Goal: Find contact information: Find contact information

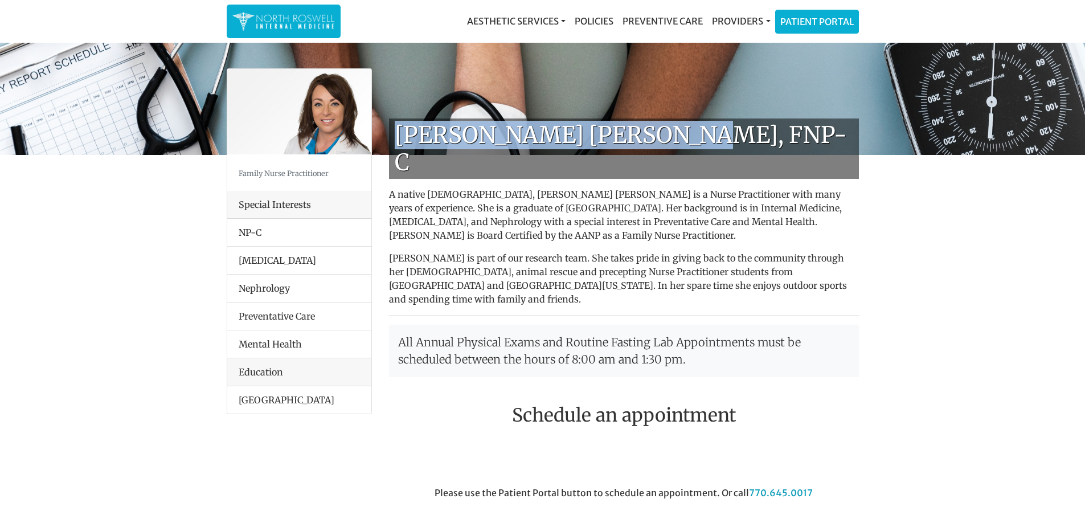
drag, startPoint x: 398, startPoint y: 136, endPoint x: 688, endPoint y: 143, distance: 290.6
click at [688, 143] on h1 "[PERSON_NAME] [PERSON_NAME], FNP-C" at bounding box center [624, 148] width 470 height 60
copy h1 "[PERSON_NAME] [PERSON_NAME], FNP-C"
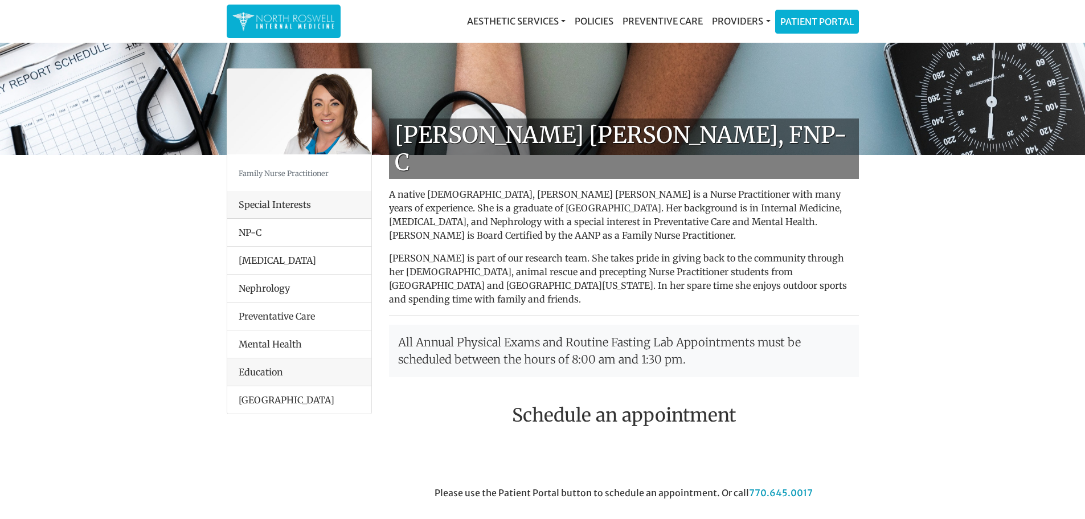
click at [564, 268] on div "[PERSON_NAME] [PERSON_NAME], FNP-C A native [DEMOGRAPHIC_DATA], [PERSON_NAME] […" at bounding box center [623, 496] width 487 height 757
drag, startPoint x: 658, startPoint y: 177, endPoint x: 665, endPoint y: 186, distance: 11.9
click at [683, 187] on p "A native [DEMOGRAPHIC_DATA], [PERSON_NAME] [PERSON_NAME] is a Nurse Practitione…" at bounding box center [624, 214] width 470 height 55
click at [664, 187] on p "A native [DEMOGRAPHIC_DATA], [PERSON_NAME] [PERSON_NAME] is a Nurse Practitione…" at bounding box center [624, 214] width 470 height 55
click at [660, 187] on p "A native [DEMOGRAPHIC_DATA], [PERSON_NAME] [PERSON_NAME] is a Nurse Practitione…" at bounding box center [624, 214] width 470 height 55
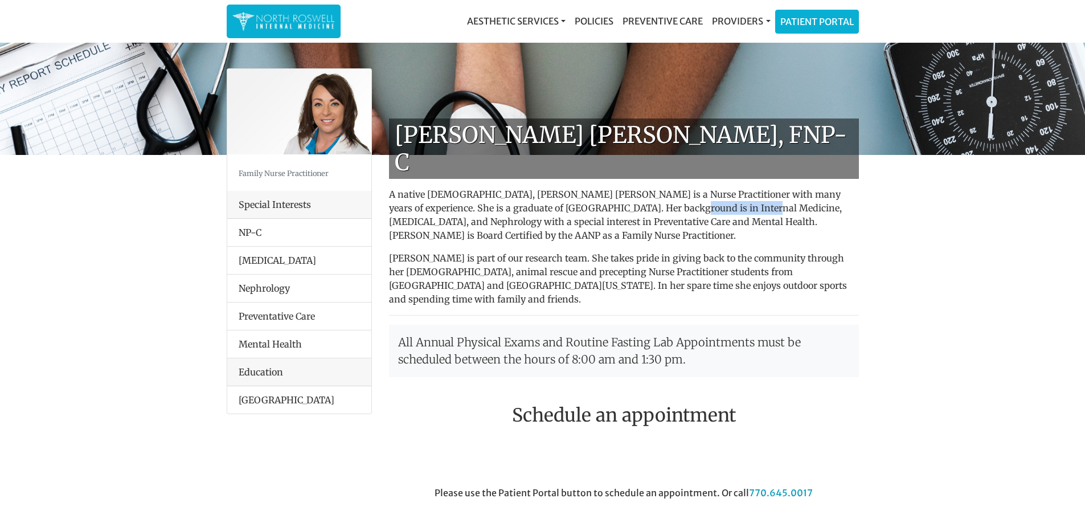
drag, startPoint x: 654, startPoint y: 182, endPoint x: 730, endPoint y: 186, distance: 76.4
click at [730, 187] on p "A native [DEMOGRAPHIC_DATA], [PERSON_NAME] [PERSON_NAME] is a Nurse Practitione…" at bounding box center [624, 214] width 470 height 55
copy p "Internal Medicine"
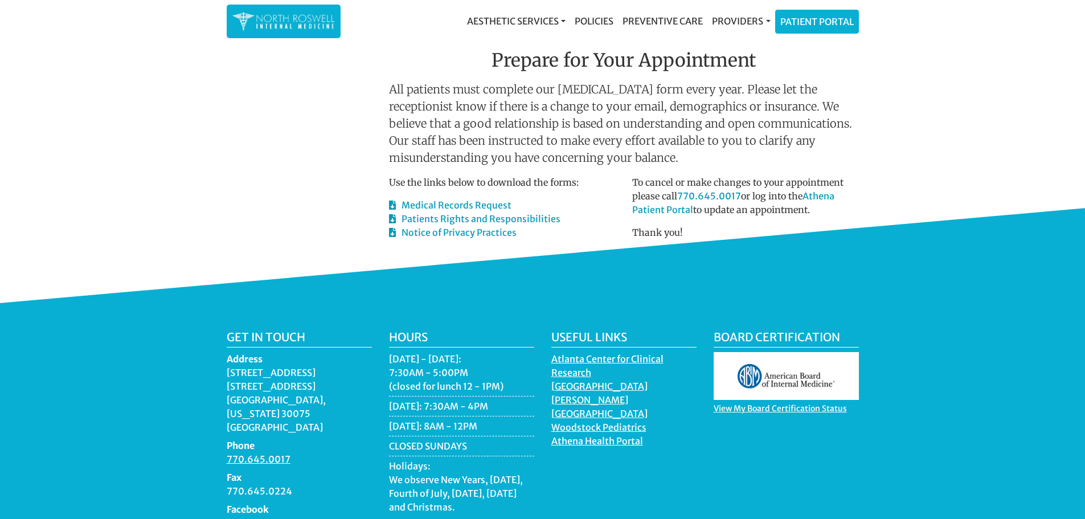
scroll to position [601, 0]
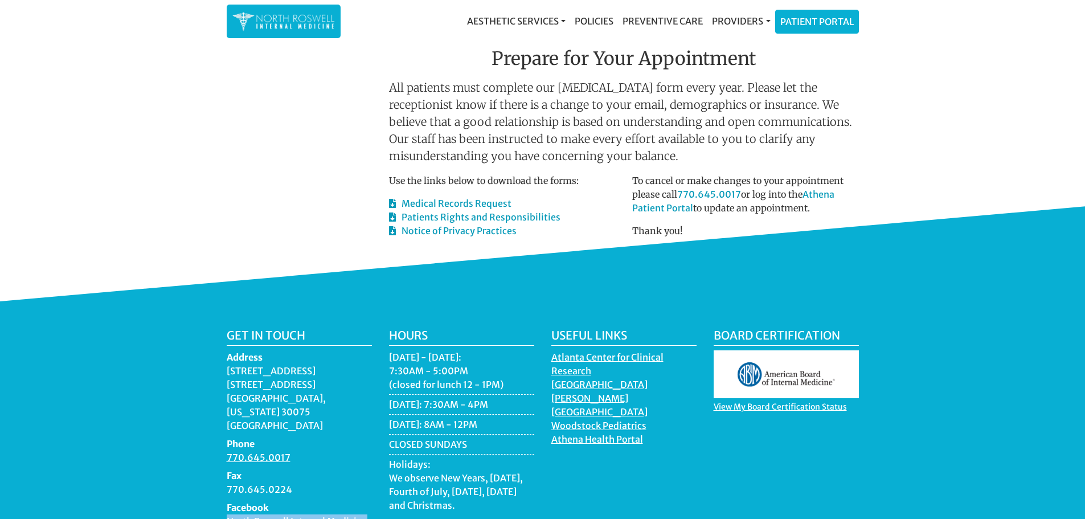
drag, startPoint x: 218, startPoint y: 468, endPoint x: 374, endPoint y: 474, distance: 156.8
click at [374, 474] on div "Get in touch Address [STREET_ADDRESS][US_STATE] Phone 770.645.0017 Fax 770.645.…" at bounding box center [299, 433] width 162 height 208
copy link "North Roswell Internal Medicine"
drag, startPoint x: 331, startPoint y: 359, endPoint x: 222, endPoint y: 326, distance: 114.1
click at [222, 329] on div "Get in touch Address [STREET_ADDRESS][US_STATE] Phone 770.645.0017 Fax 770.645.…" at bounding box center [299, 433] width 162 height 208
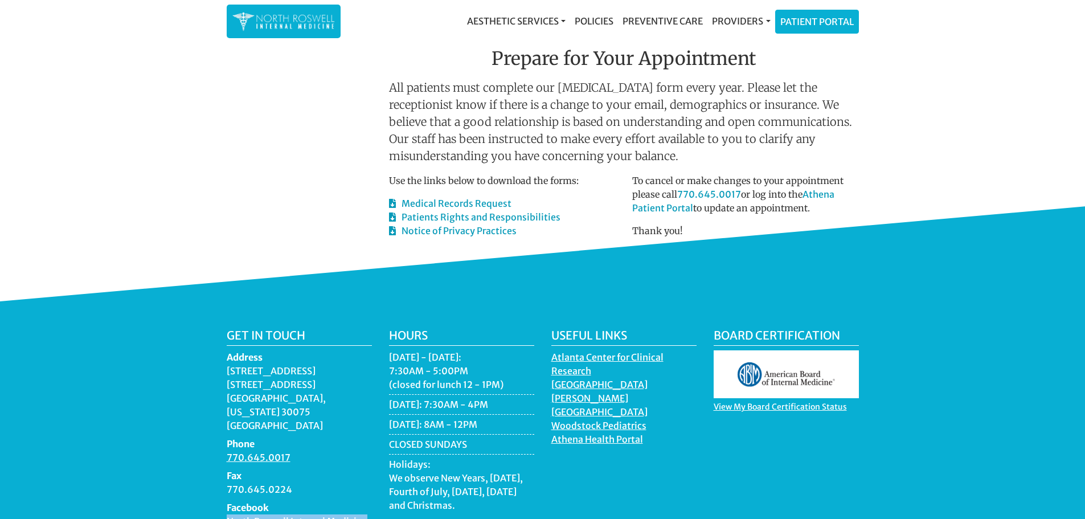
copy dd "[STREET_ADDRESS][US_STATE]"
drag, startPoint x: 289, startPoint y: 402, endPoint x: 223, endPoint y: 407, distance: 65.7
click at [223, 407] on div "Get in touch Address [STREET_ADDRESS][US_STATE] Phone 770.645.0017 Fax 770.645.…" at bounding box center [299, 433] width 162 height 208
copy link "770.645.0017"
drag, startPoint x: 296, startPoint y: 436, endPoint x: 219, endPoint y: 435, distance: 76.3
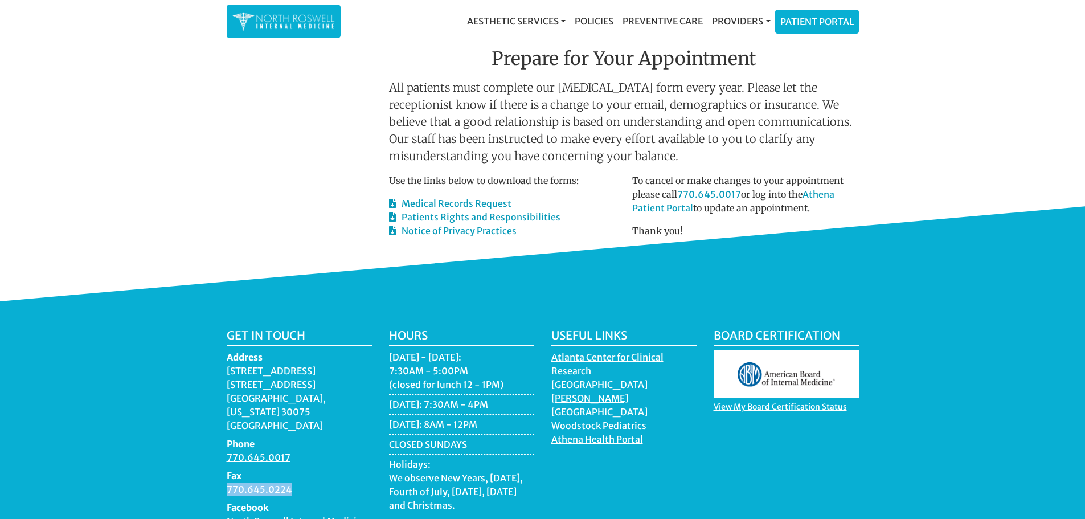
click at [219, 435] on div "Get in touch Address [STREET_ADDRESS][US_STATE] Phone 770.645.0017 Fax 770.645.…" at bounding box center [299, 433] width 162 height 208
copy dd "770.645.0224"
click at [604, 396] on div "Useful Links [GEOGRAPHIC_DATA] for [GEOGRAPHIC_DATA][PERSON_NAME] [GEOGRAPHIC_D…" at bounding box center [624, 433] width 162 height 208
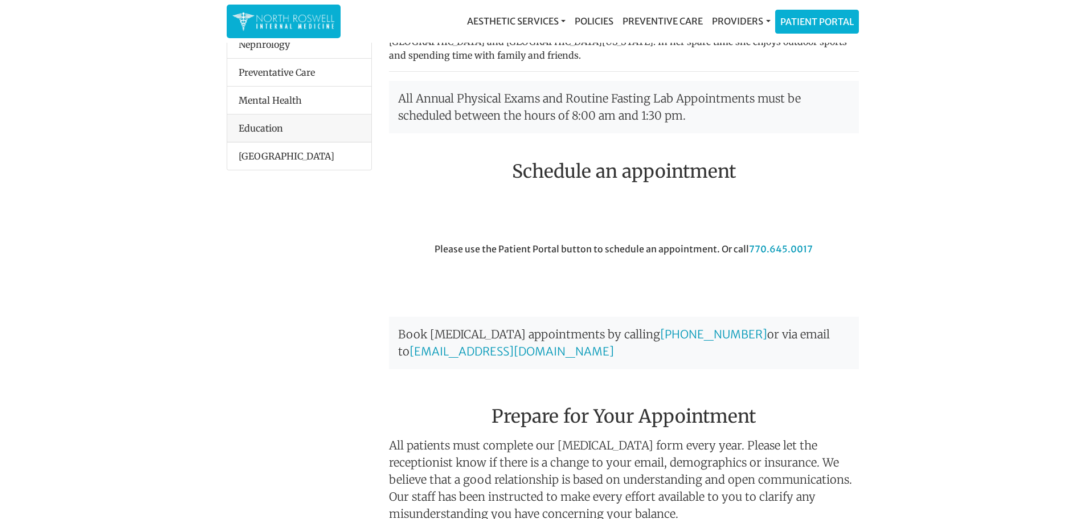
scroll to position [0, 0]
